Goal: Transaction & Acquisition: Purchase product/service

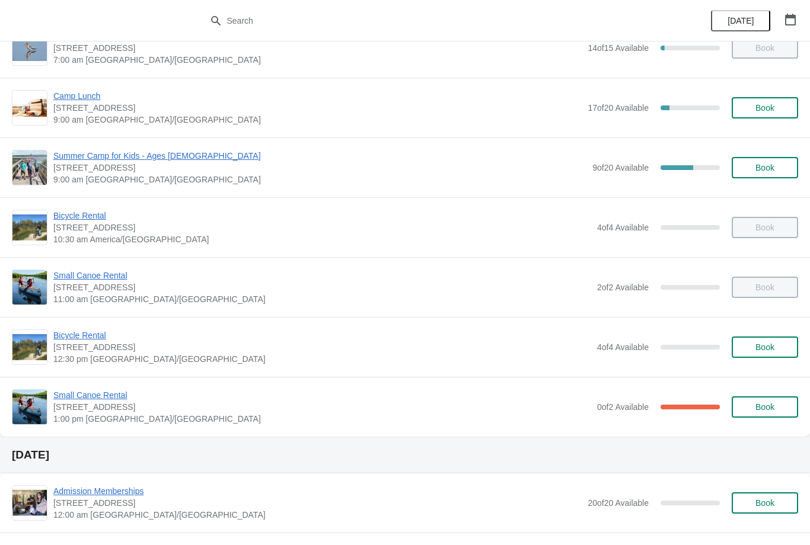
scroll to position [153, 0]
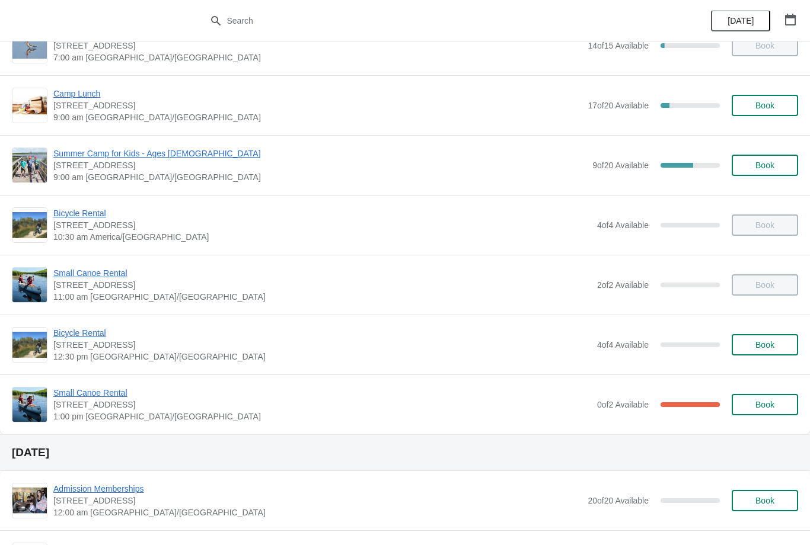
click at [110, 394] on span "Small Canoe Rental" at bounding box center [322, 393] width 538 height 12
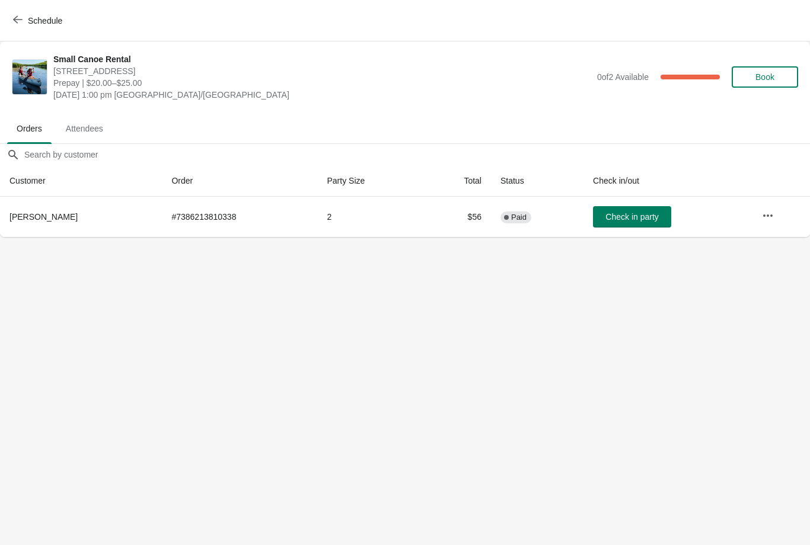
click at [765, 223] on button "button" at bounding box center [767, 215] width 21 height 21
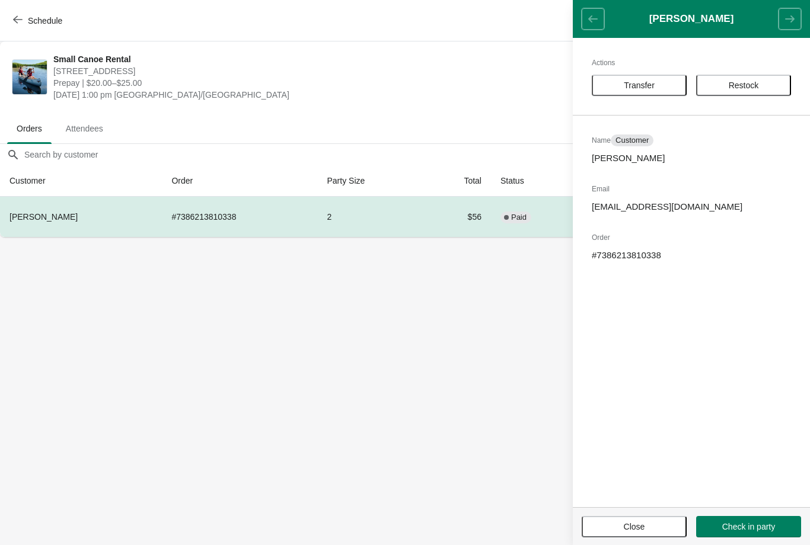
click at [638, 519] on button "Close" at bounding box center [633, 526] width 105 height 21
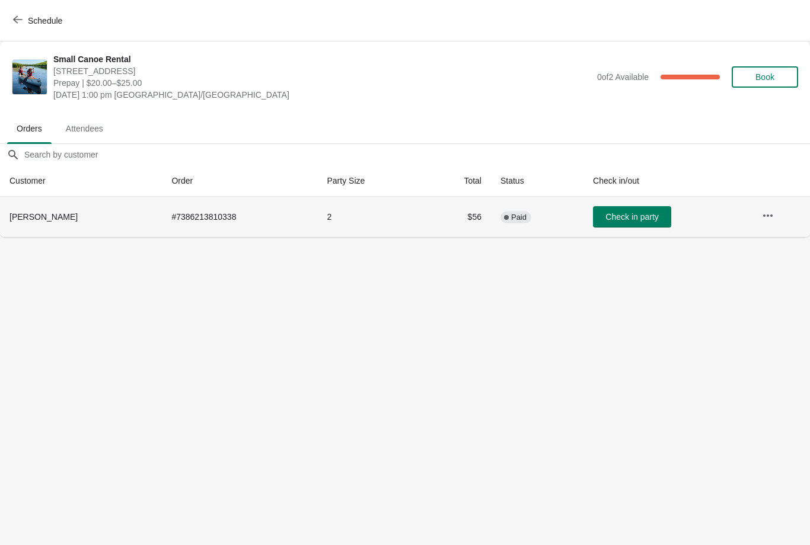
click at [162, 221] on td "# 7386213810338" at bounding box center [239, 217] width 155 height 40
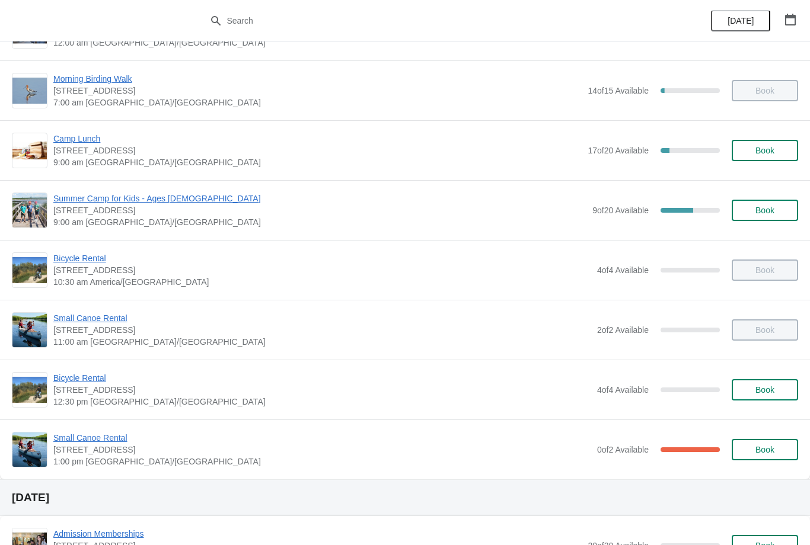
scroll to position [117, 0]
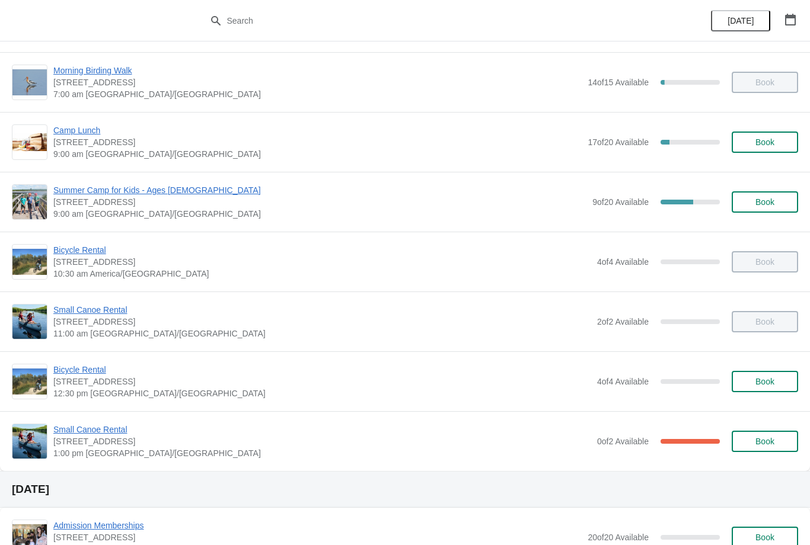
click at [94, 314] on span "Small Canoe Rental" at bounding box center [322, 310] width 538 height 12
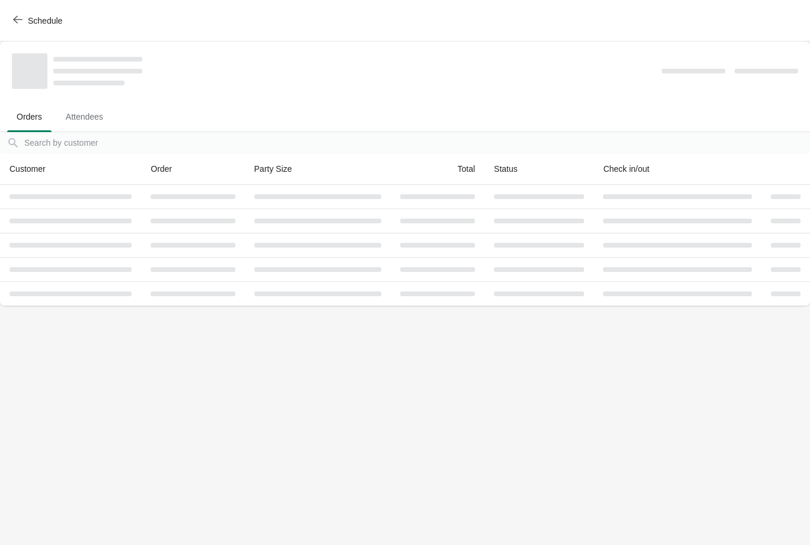
scroll to position [0, 0]
